Goal: Communication & Community: Answer question/provide support

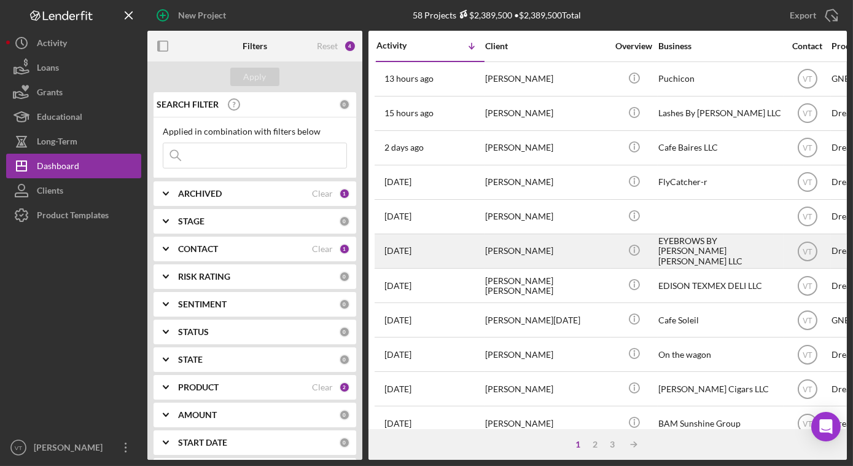
click at [525, 259] on div "[PERSON_NAME]" at bounding box center [546, 251] width 123 height 33
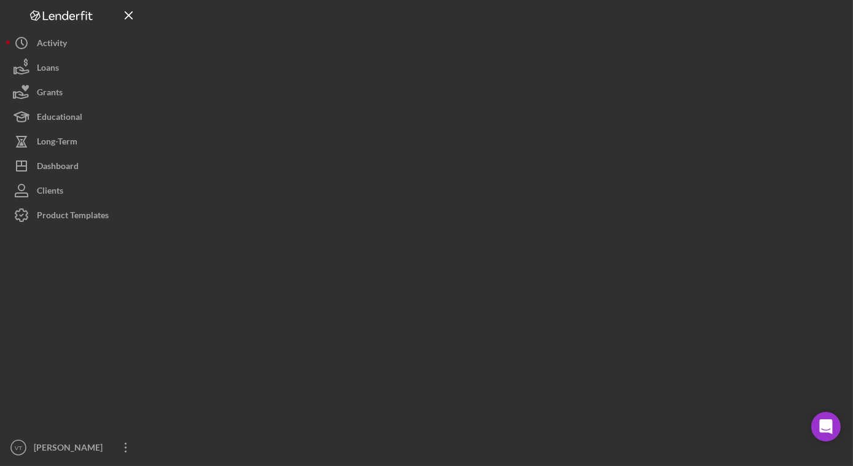
click at [525, 259] on div at bounding box center [497, 229] width 700 height 459
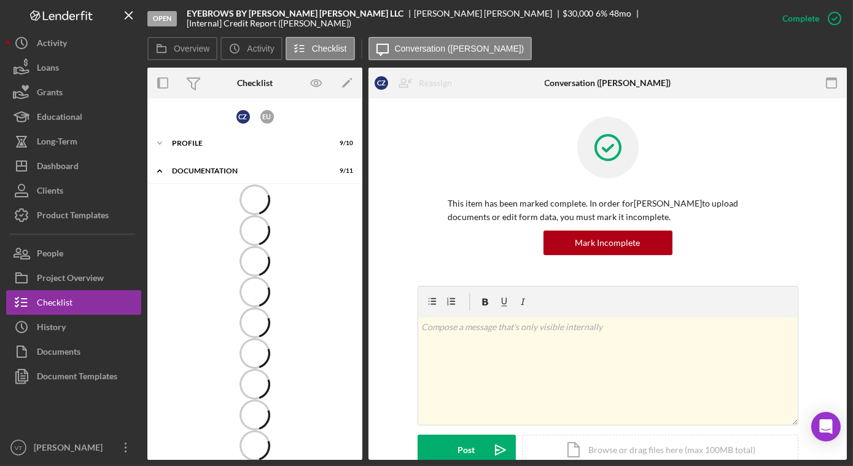
click at [664, 155] on div at bounding box center [607, 157] width 319 height 80
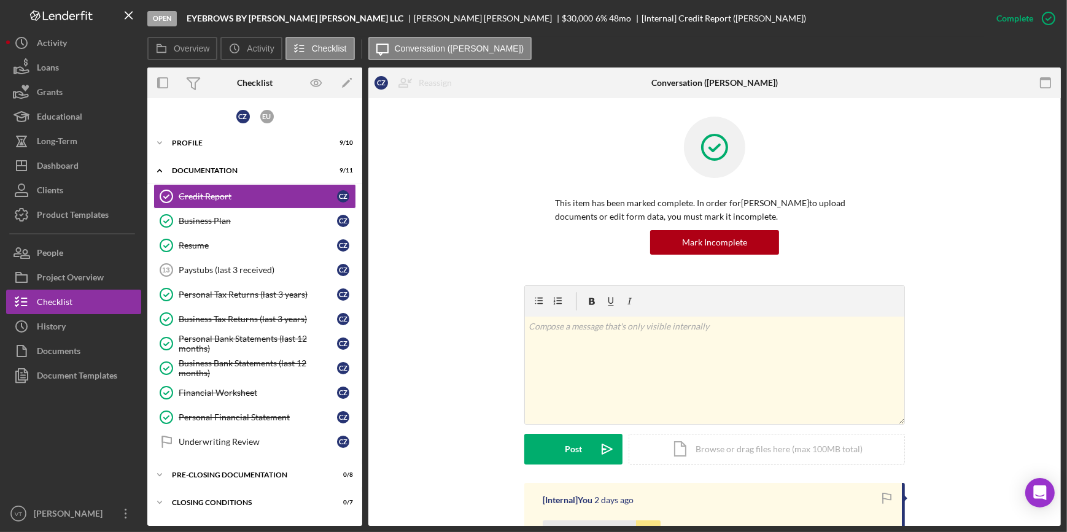
click at [475, 178] on div "This item has been marked complete. In order for [PERSON_NAME] to upload docume…" at bounding box center [715, 201] width 656 height 169
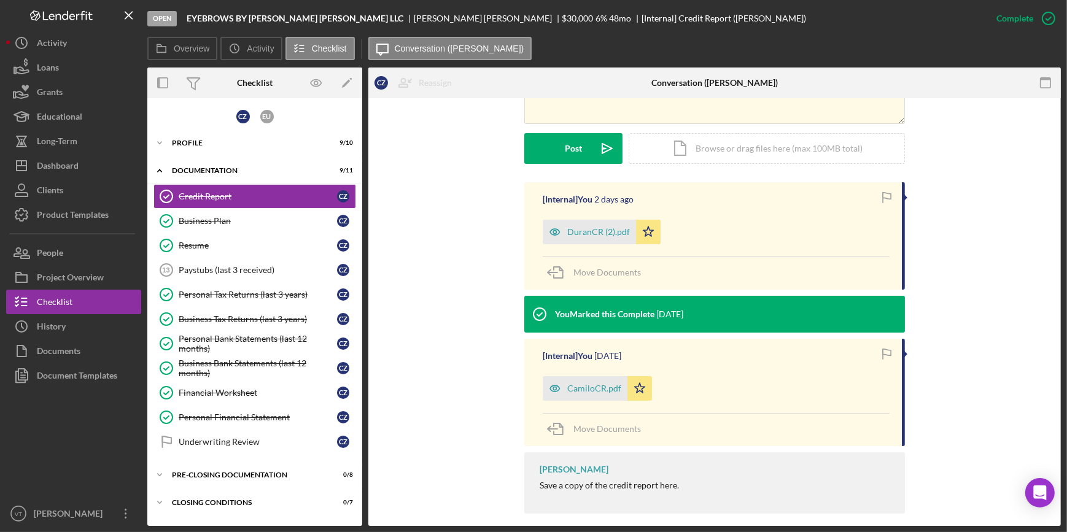
scroll to position [313, 0]
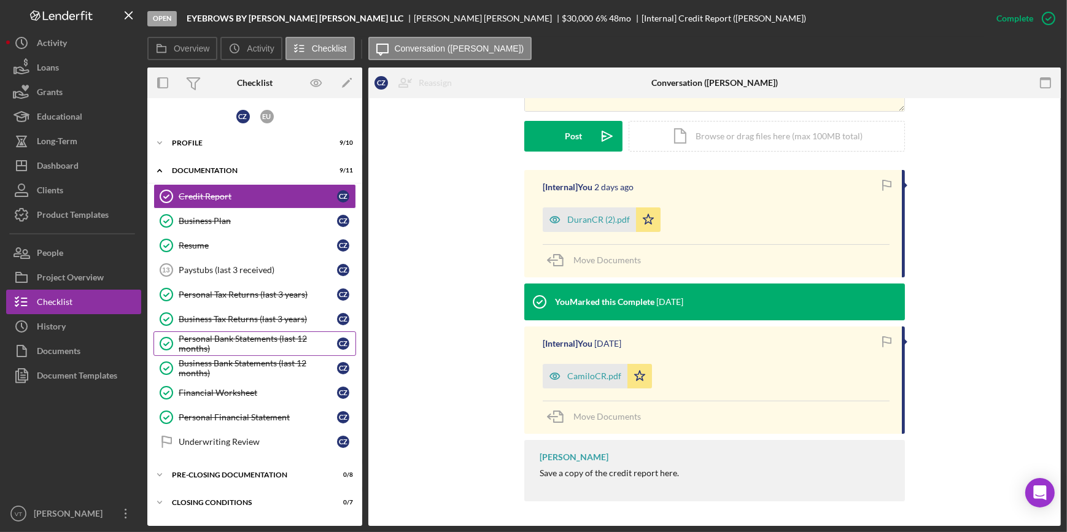
click at [217, 344] on div "Personal Bank Statements (last 12 months)" at bounding box center [258, 344] width 158 height 20
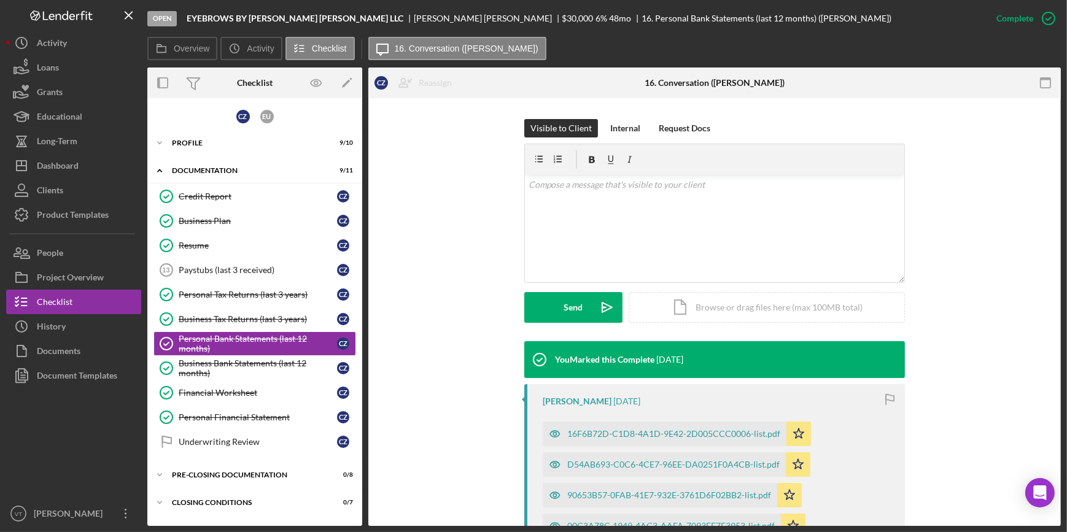
scroll to position [167, 0]
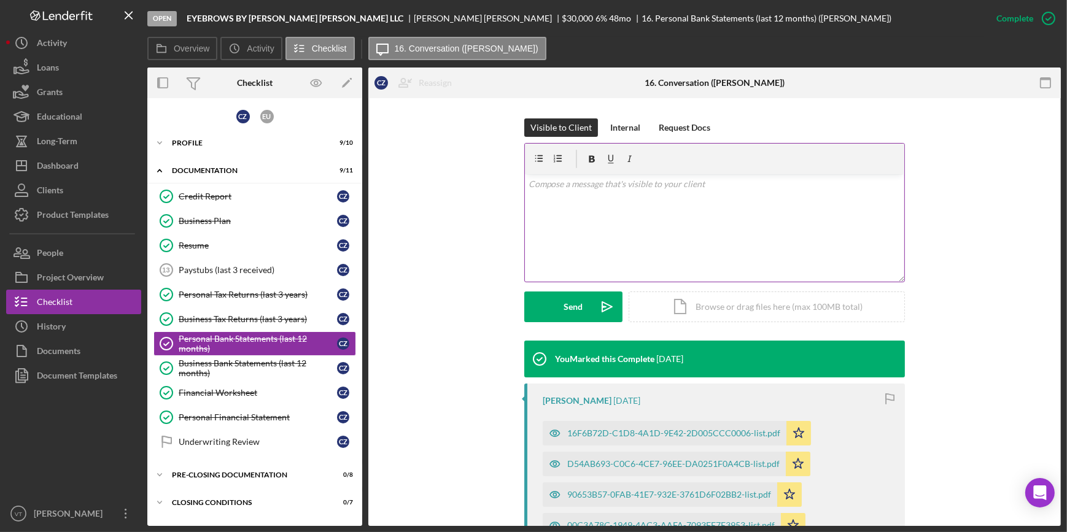
click at [549, 185] on p at bounding box center [715, 184] width 373 height 14
drag, startPoint x: 693, startPoint y: 184, endPoint x: 934, endPoint y: 166, distance: 240.8
click at [852, 166] on div "Visible to Client Internal Request Docs v Color teal Color pink Remove color Ad…" at bounding box center [715, 230] width 656 height 222
drag, startPoint x: 692, startPoint y: 183, endPoint x: 665, endPoint y: 213, distance: 39.6
drag, startPoint x: 695, startPoint y: 184, endPoint x: 685, endPoint y: 182, distance: 9.5
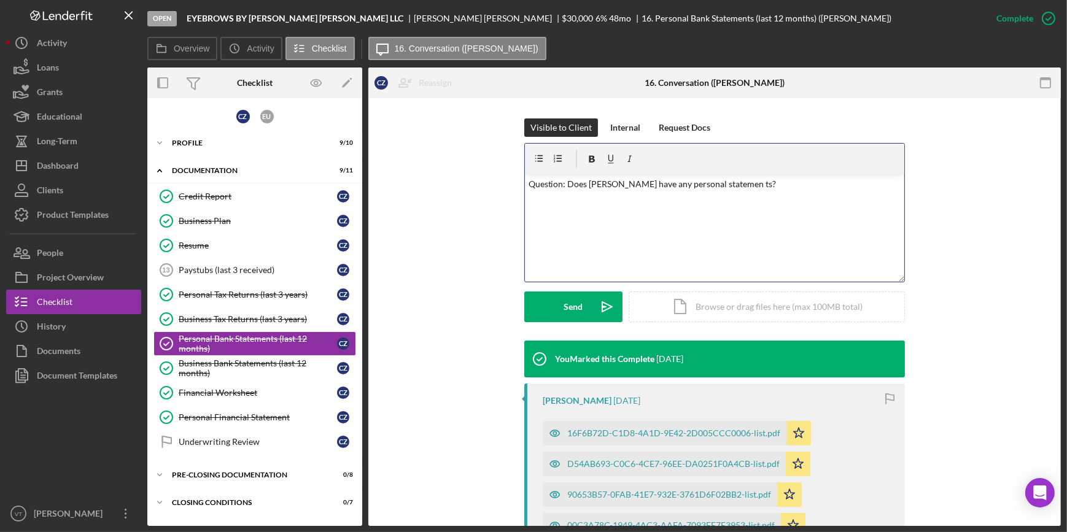
click at [685, 182] on p "Question: Does [PERSON_NAME] have any personal statemen ts?" at bounding box center [715, 184] width 373 height 14
click at [712, 189] on p "Question: Does [PERSON_NAME] have any personal statemen ts?" at bounding box center [715, 184] width 373 height 14
click at [731, 186] on p "Question: Does [PERSON_NAME] have any personal statemets?" at bounding box center [715, 184] width 373 height 14
click at [759, 202] on p "[PERSON_NAME] provided 4 BOA Statements and 8 Chase Statements. can we get 12 m…" at bounding box center [715, 202] width 373 height 14
click at [852, 203] on p "[PERSON_NAME] provided 4 BOA Statements and 8 Chase Statements. Can we get 12 m…" at bounding box center [715, 202] width 373 height 14
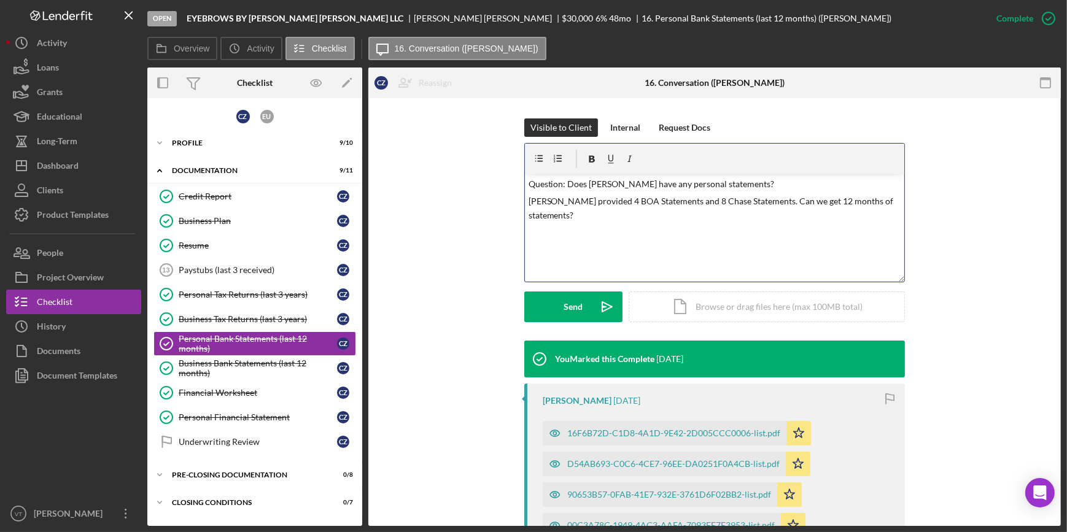
click at [739, 183] on p "Question: Does [PERSON_NAME] have any personal statements?" at bounding box center [715, 184] width 373 height 14
click at [852, 201] on p "[PERSON_NAME] provided 4 BOA Statements and 8 Chase Statements. Can we get 12 m…" at bounding box center [715, 209] width 373 height 28
click at [600, 216] on p "[PERSON_NAME] provided 4 BOA Statements and 8 Chase Statements. Can we get 12 m…" at bounding box center [715, 209] width 373 height 28
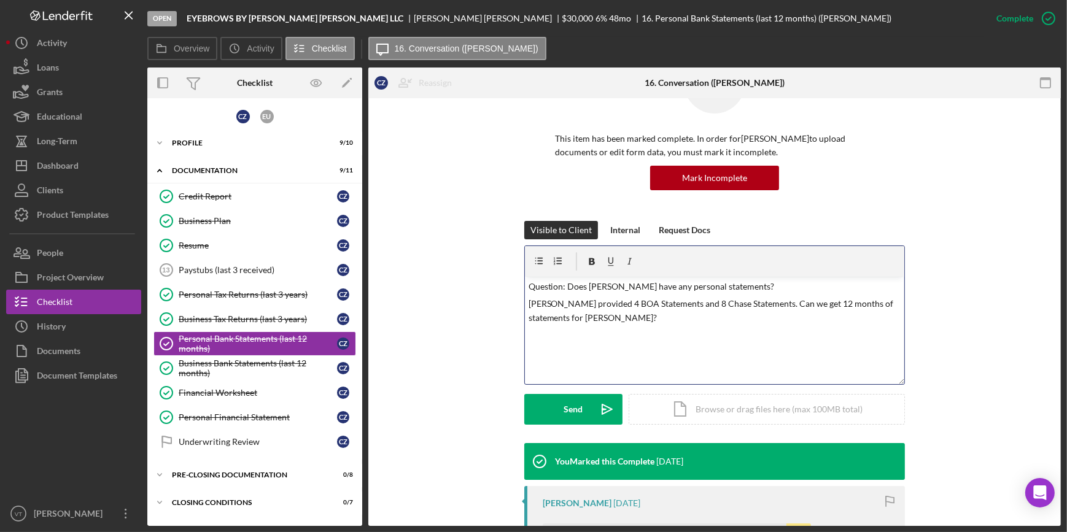
scroll to position [55, 0]
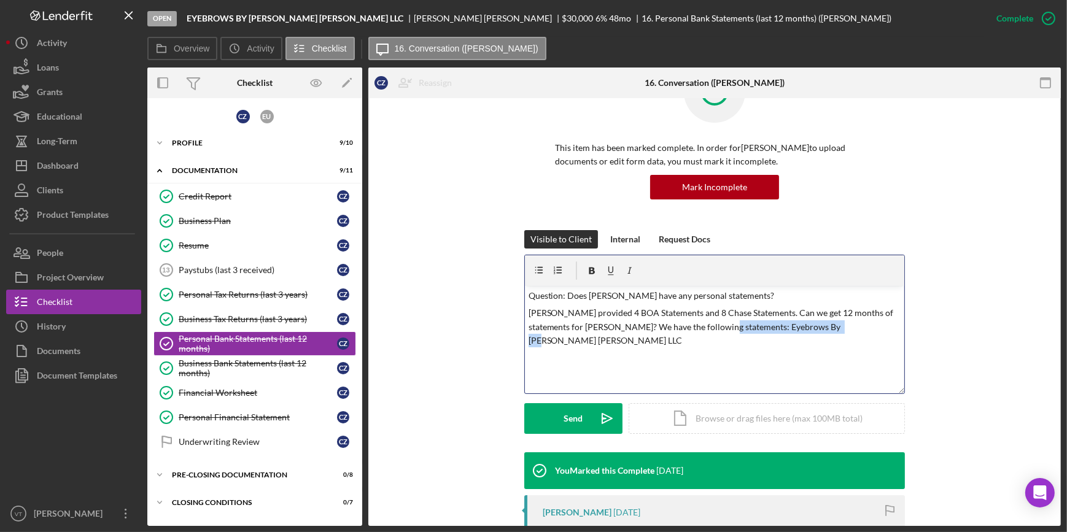
drag, startPoint x: 835, startPoint y: 324, endPoint x: 703, endPoint y: 329, distance: 131.5
click at [703, 329] on p "[PERSON_NAME] provided 4 BOA Statements and 8 Chase Statements. Can we get 12 m…" at bounding box center [715, 326] width 373 height 41
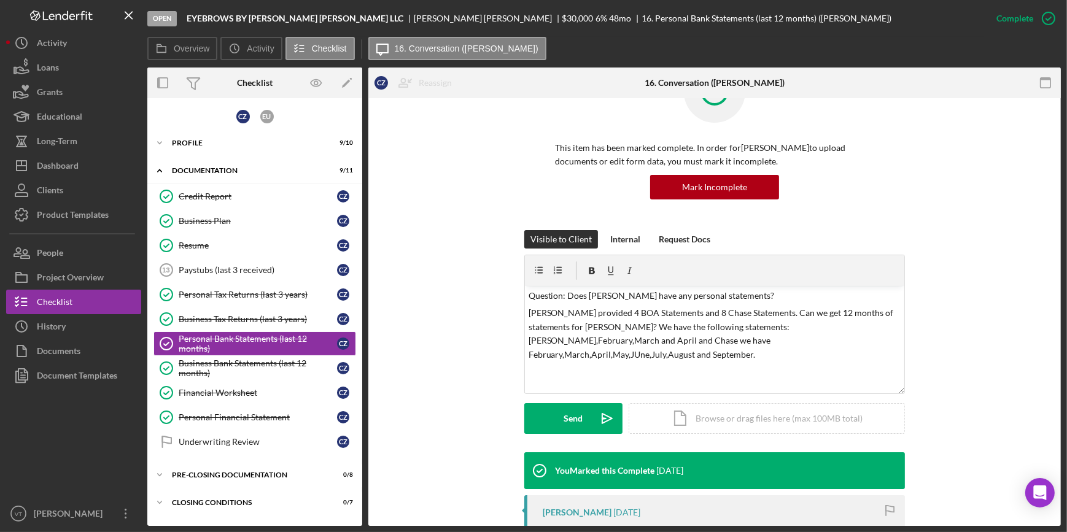
drag, startPoint x: 761, startPoint y: 325, endPoint x: 930, endPoint y: 351, distance: 170.9
click at [852, 351] on div "Visible to Client Internal Request Docs v Color teal Color pink Remove color Ad…" at bounding box center [715, 341] width 656 height 222
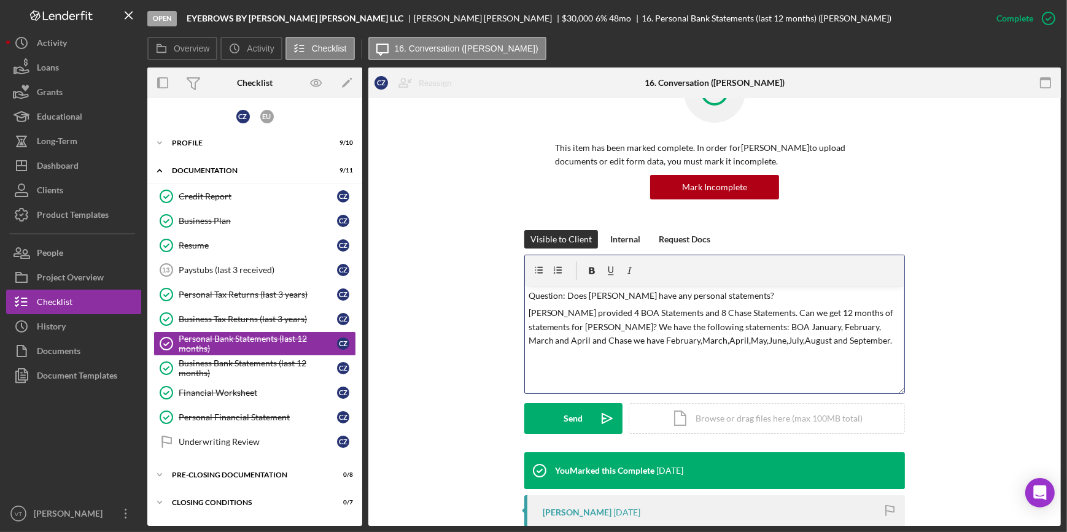
drag, startPoint x: 574, startPoint y: 341, endPoint x: 684, endPoint y: 373, distance: 114.5
click at [684, 373] on div "v Color teal Color pink Remove color Add row above Add row below Add column bef…" at bounding box center [715, 339] width 380 height 107
click at [636, 373] on div "v Color teal Color pink Remove color Add row above Add row below Add column bef…" at bounding box center [715, 339] width 380 height 107
click at [688, 343] on p "[PERSON_NAME] provided 4 BOA Statements and 8 Chase Statements. Can we get 12 m…" at bounding box center [715, 333] width 373 height 55
click at [802, 343] on p "[PERSON_NAME] provided 4 BOA Statements and 8 Chase Statements. Can we get 12 m…" at bounding box center [715, 333] width 373 height 55
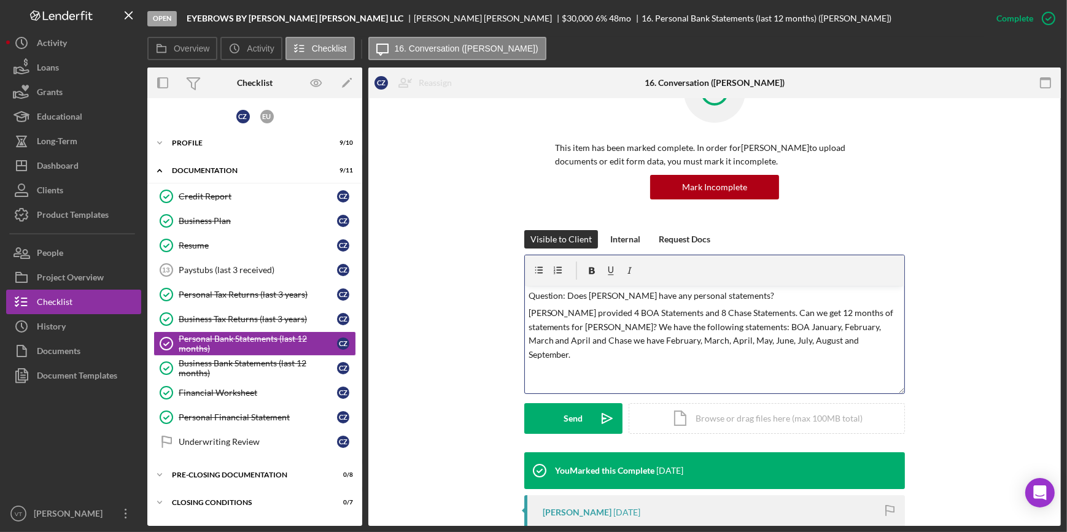
click at [563, 292] on p "Question: Does [PERSON_NAME] have any personal statements?" at bounding box center [715, 296] width 373 height 14
click at [852, 334] on div "Visible to Client Internal Request Docs v Color teal Color pink Remove color Ad…" at bounding box center [715, 341] width 656 height 222
click at [556, 411] on button "Send Icon/icon-invite-send" at bounding box center [574, 419] width 98 height 31
